Goal: Obtain resource: Download file/media

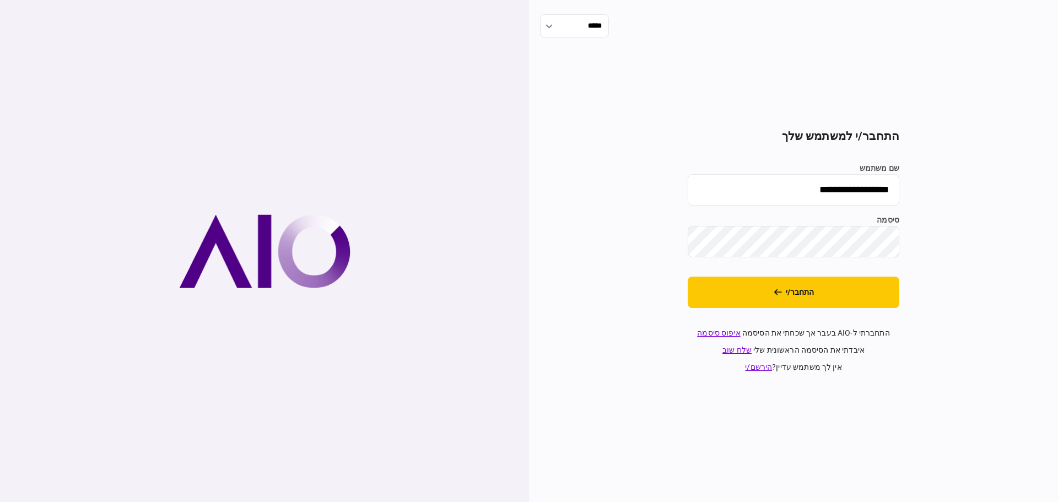
click at [851, 194] on input "**********" at bounding box center [794, 189] width 212 height 31
type input "******"
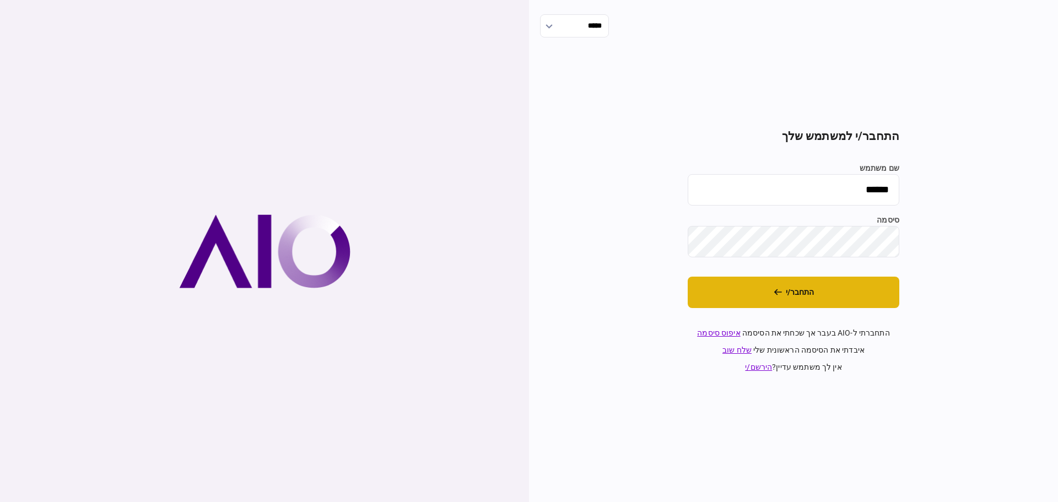
click at [798, 294] on button "התחבר/י" at bounding box center [794, 292] width 212 height 31
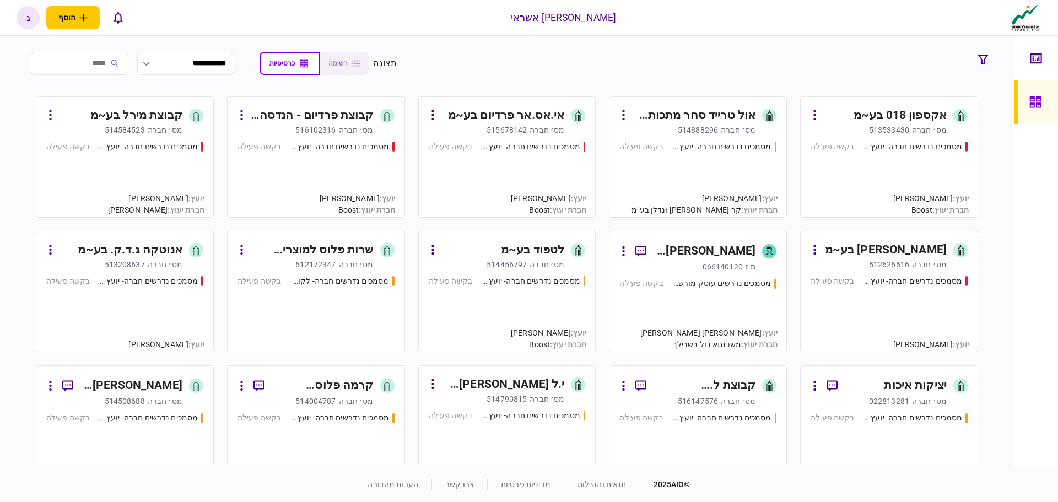
click at [687, 261] on div "[PERSON_NAME] [PERSON_NAME]" at bounding box center [705, 251] width 100 height 20
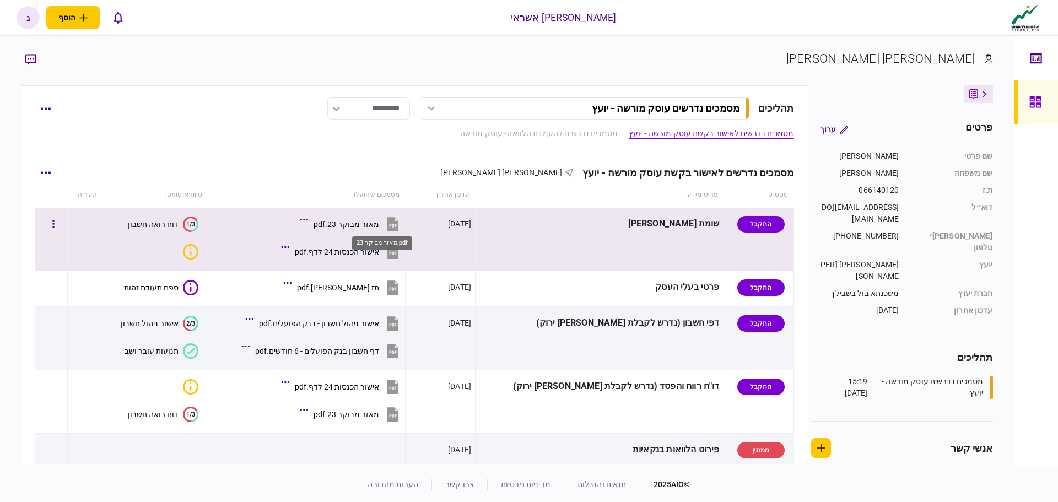
click at [370, 222] on div "מאזר מבוקר 23.pdf" at bounding box center [347, 224] width 66 height 9
click at [367, 255] on div "אישור הכנסות 24 לדף.pdf" at bounding box center [337, 251] width 84 height 9
click at [379, 251] on div "אישור הכנסות 24 לדף.pdf" at bounding box center [337, 251] width 84 height 9
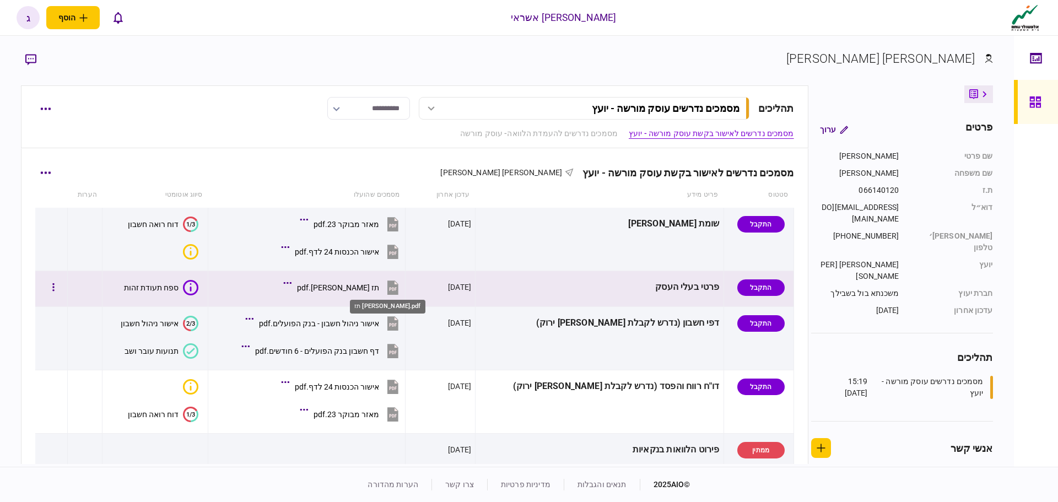
click at [379, 285] on div "תז [PERSON_NAME].pdf" at bounding box center [338, 287] width 82 height 9
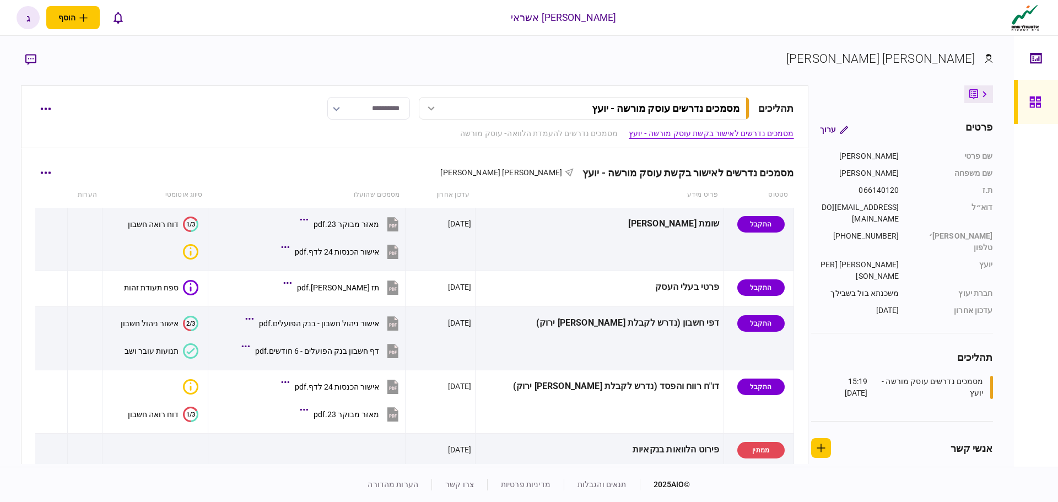
drag, startPoint x: 417, startPoint y: 323, endPoint x: 285, endPoint y: 172, distance: 200.8
click at [285, 172] on div "מסמכים נדרשים לאישור בקשת עוסק מורשה - יועץ [PERSON_NAME] [PERSON_NAME]" at bounding box center [414, 166] width 758 height 34
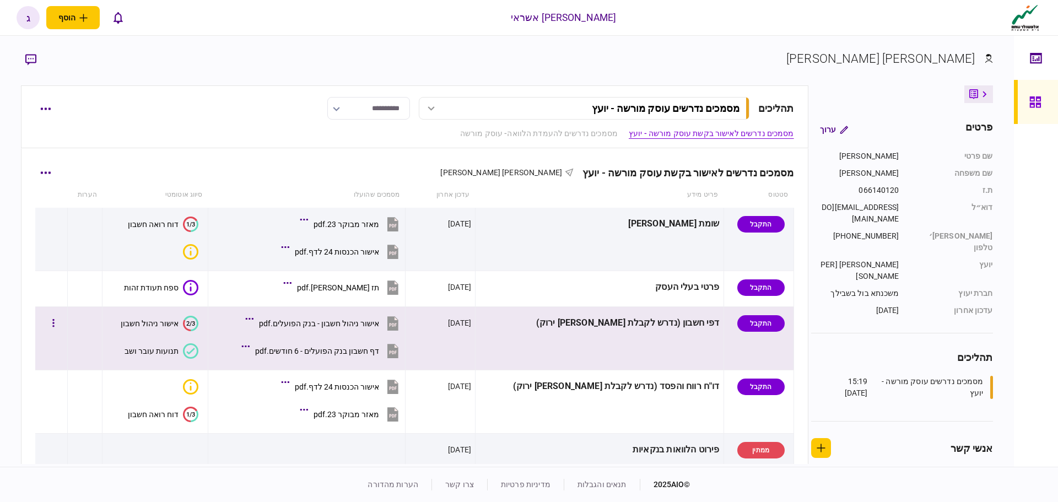
scroll to position [110, 0]
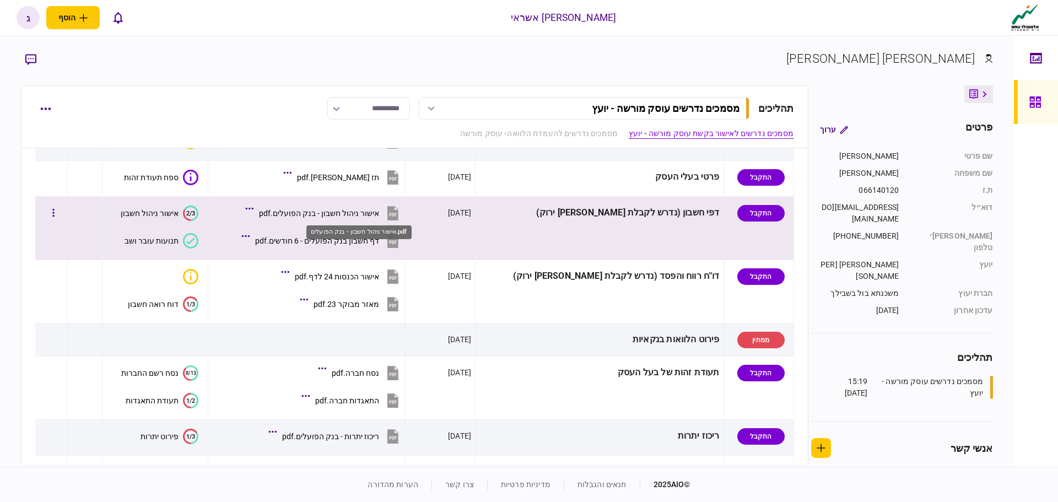
click at [355, 215] on div "אישור ניהול חשבון - בנק הפועלים.pdf" at bounding box center [319, 213] width 120 height 9
click at [367, 209] on div "אישור ניהול חשבון - בנק הפועלים.pdf" at bounding box center [319, 213] width 120 height 9
click at [368, 240] on div "דף חשבון בנק הפועלים - 6 חודשים.pdf" at bounding box center [317, 240] width 124 height 9
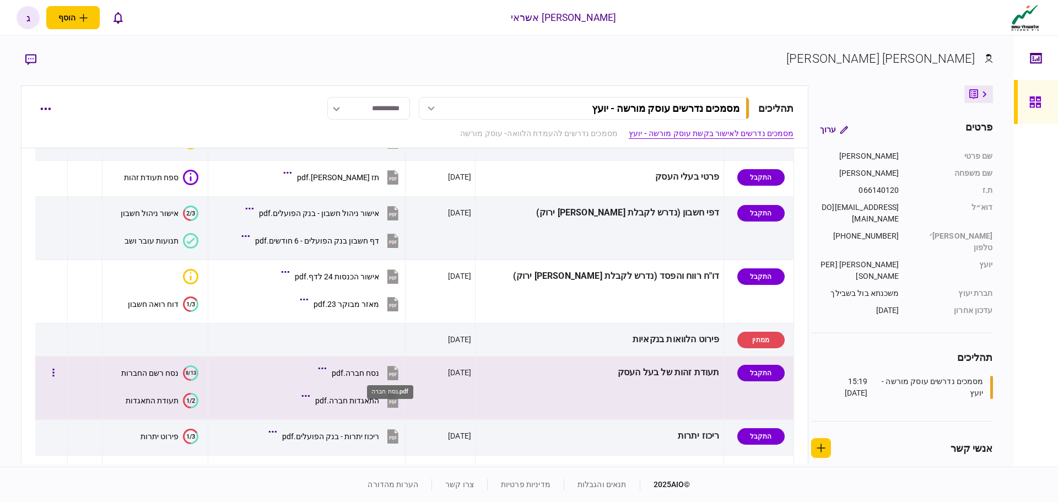
click at [379, 374] on div "נסח חברה.pdf" at bounding box center [355, 373] width 47 height 9
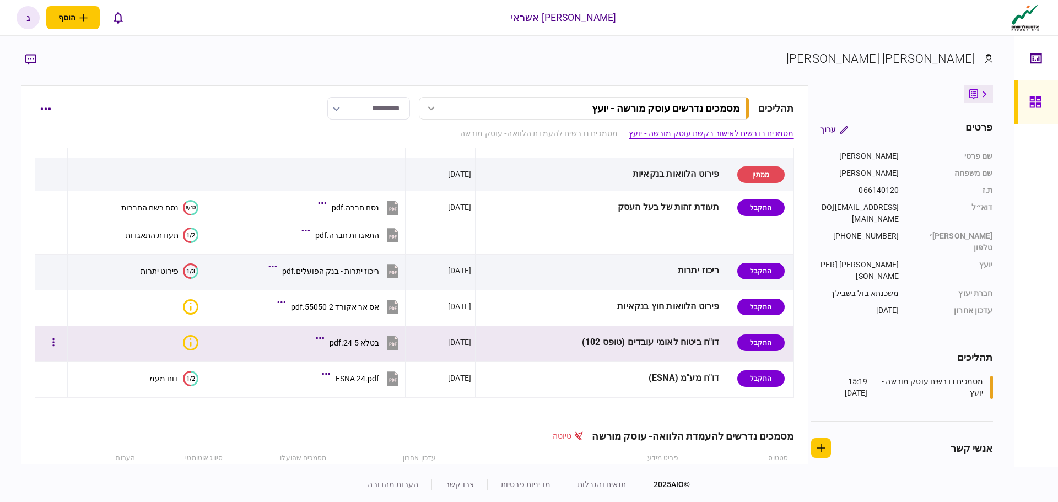
scroll to position [331, 0]
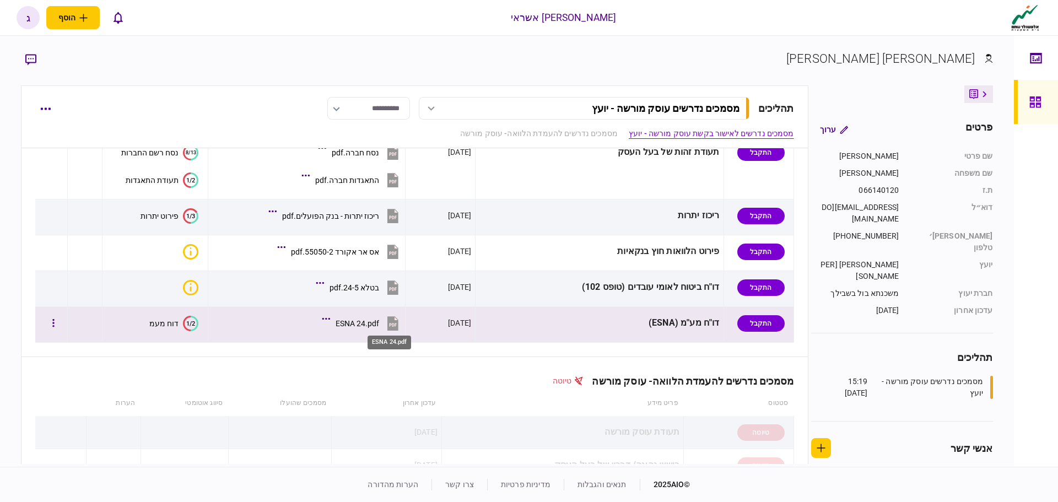
click at [379, 320] on div "ESNA 24.pdf" at bounding box center [358, 323] width 44 height 9
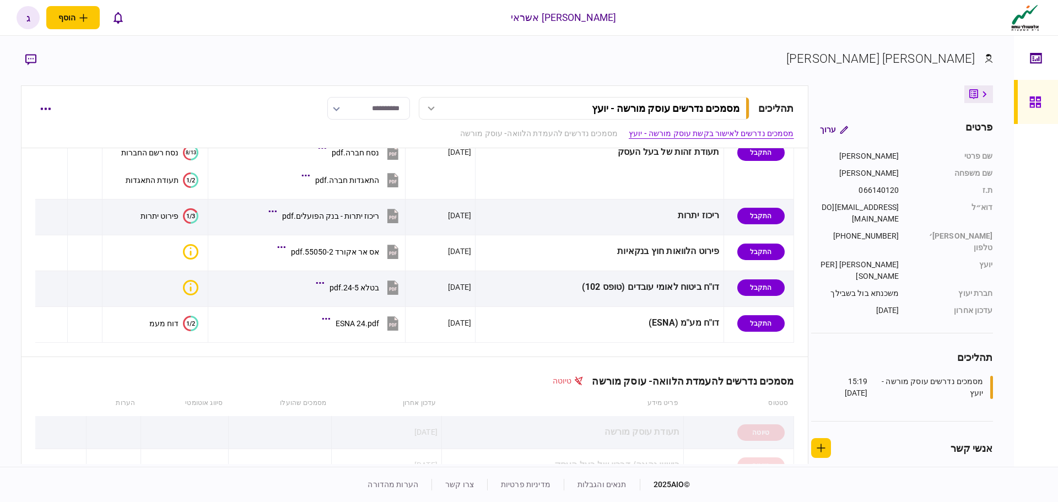
drag, startPoint x: 1034, startPoint y: 104, endPoint x: 431, endPoint y: 1, distance: 611.0
click at [1034, 104] on icon at bounding box center [1034, 101] width 11 height 11
